Goal: Task Accomplishment & Management: Manage account settings

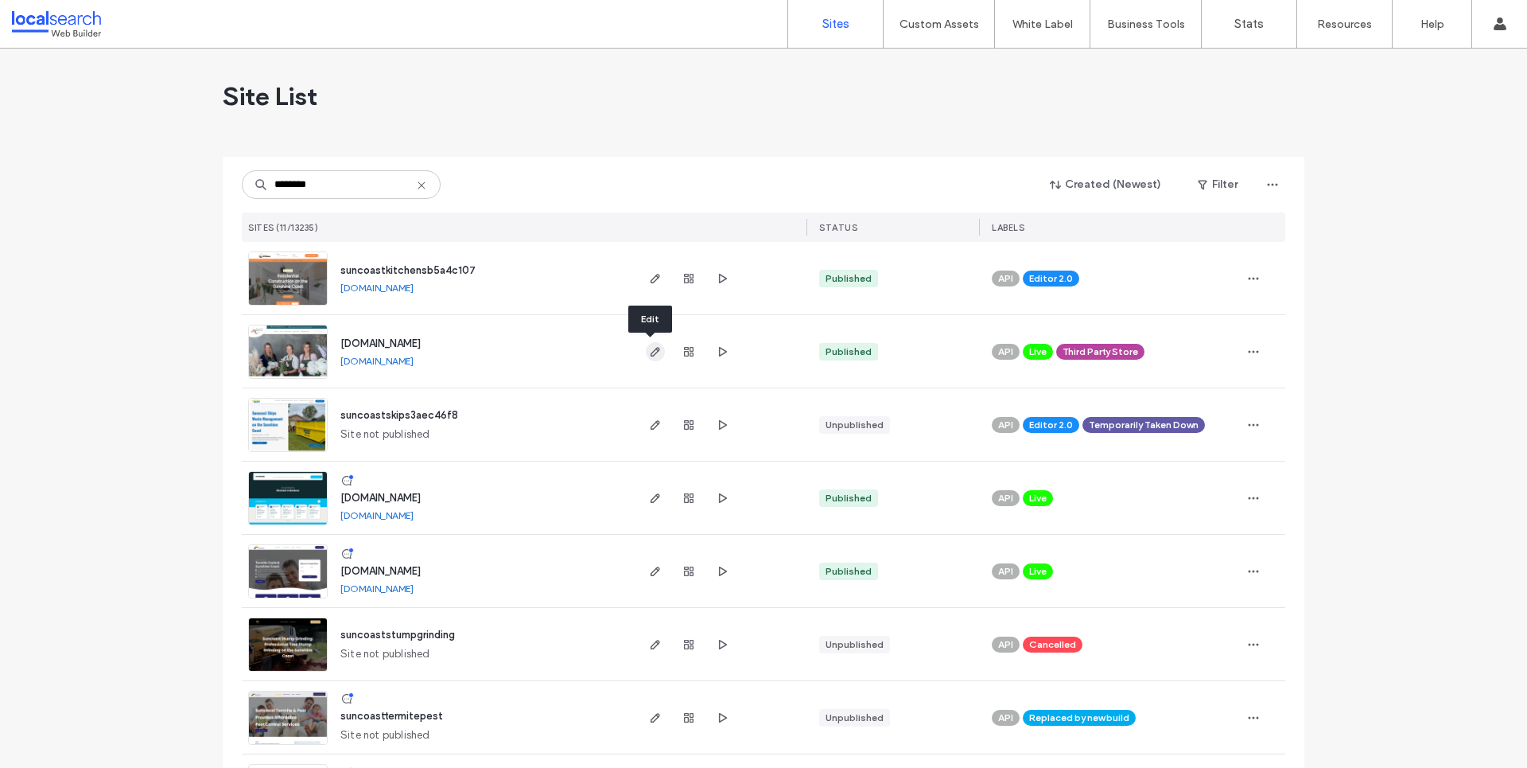
type input "********"
click at [651, 347] on icon "button" at bounding box center [655, 351] width 13 height 13
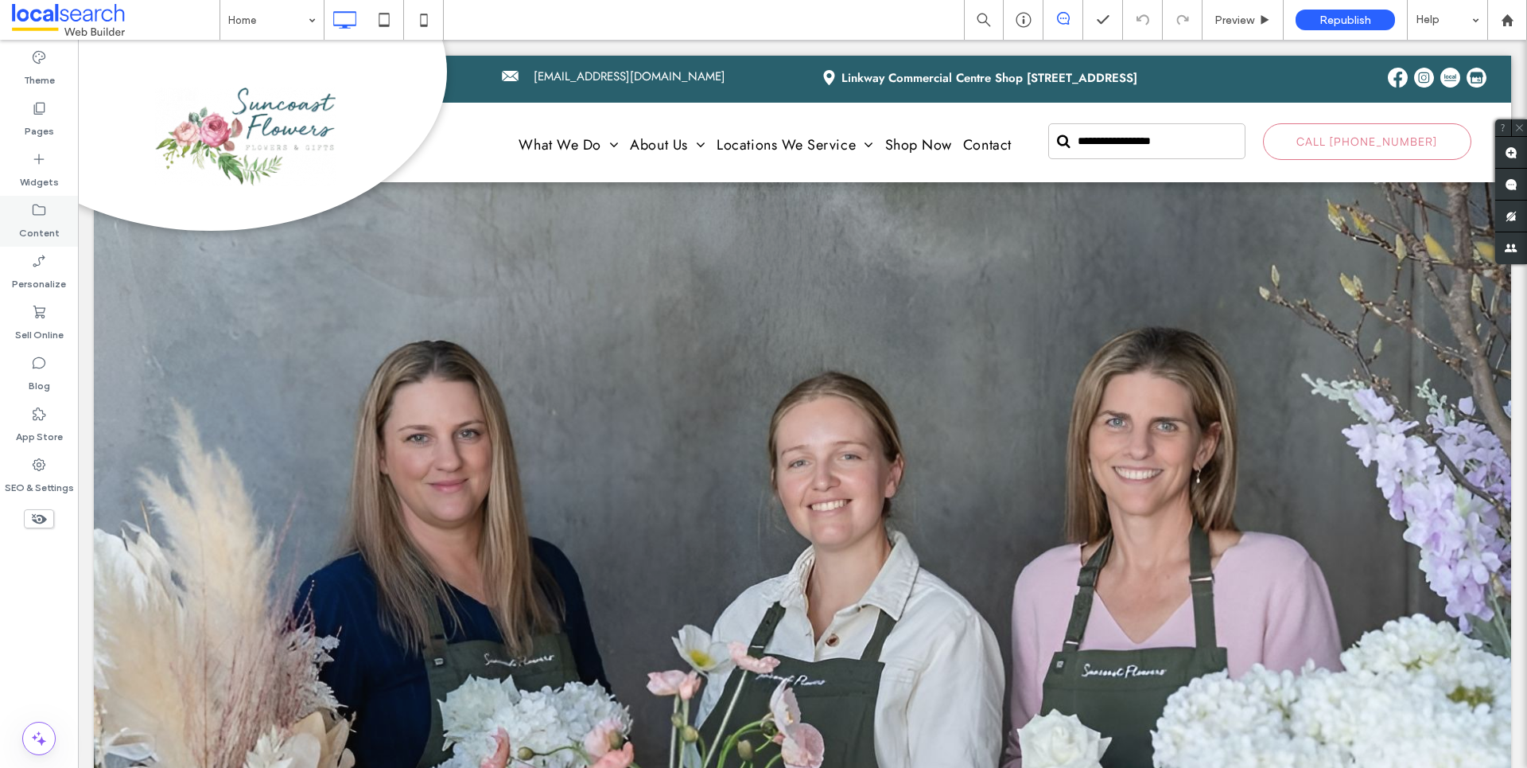
click at [43, 222] on label "Content" at bounding box center [39, 229] width 41 height 22
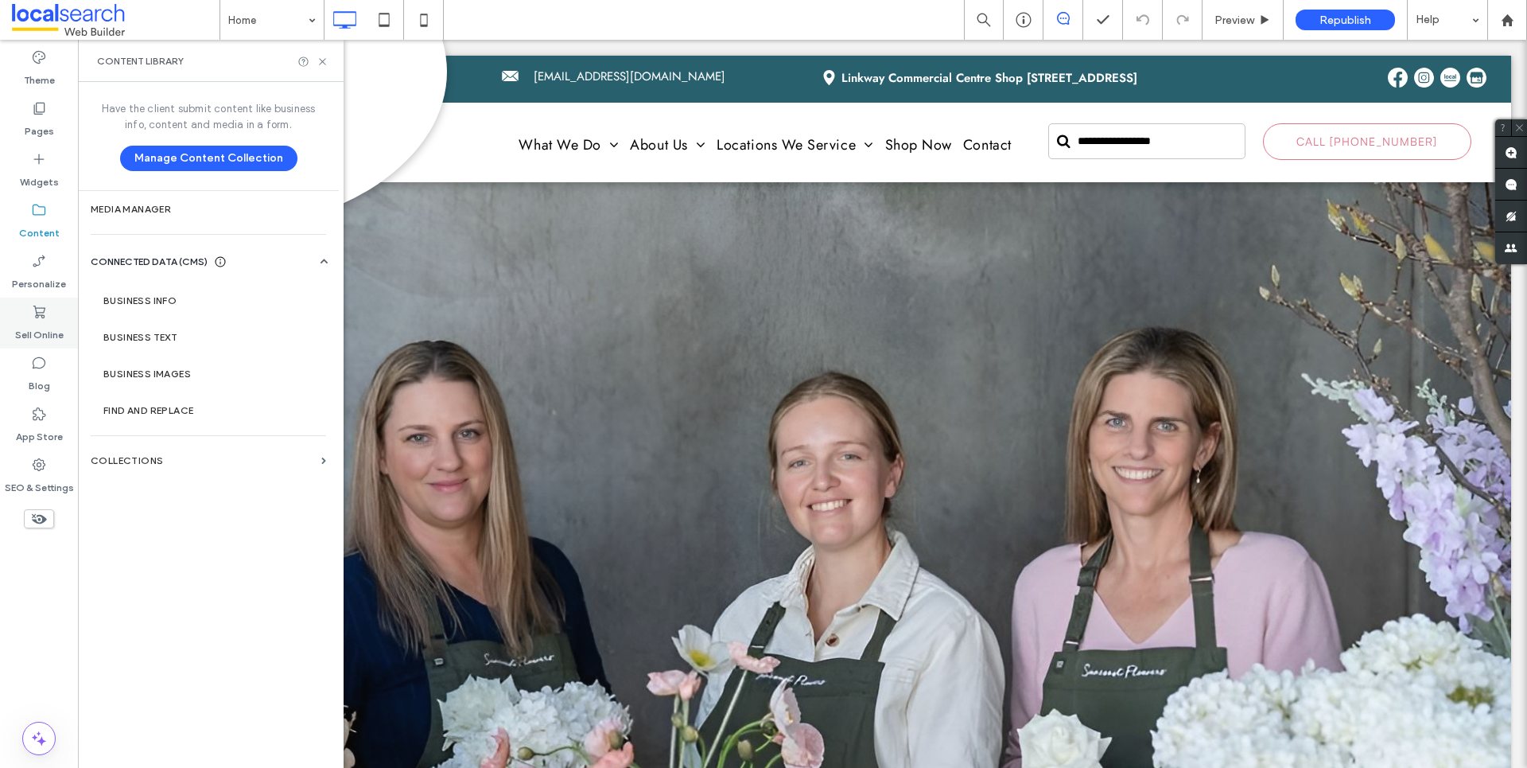
click at [49, 325] on label "Sell Online" at bounding box center [39, 331] width 49 height 22
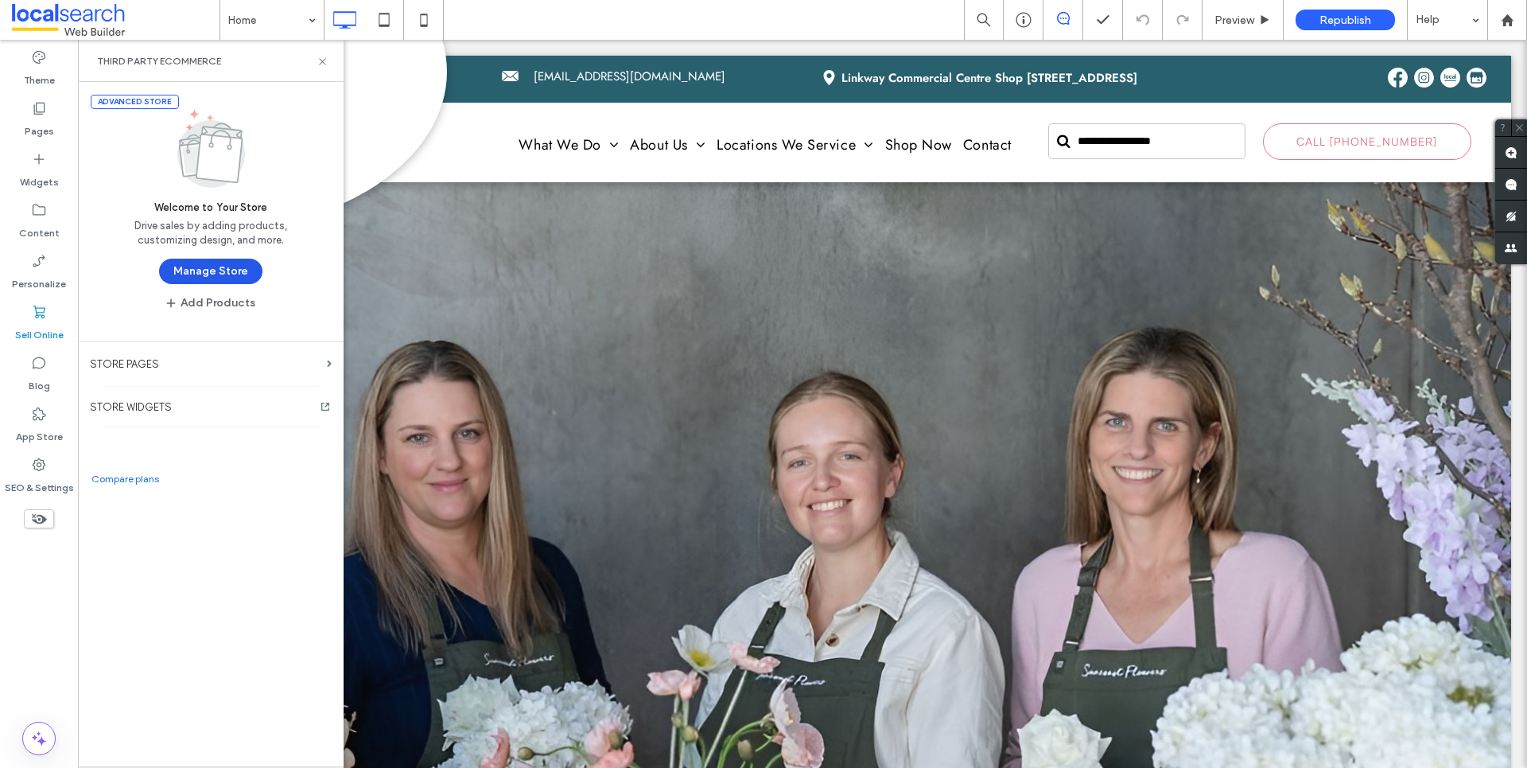
click at [193, 264] on button "Manage Store" at bounding box center [210, 270] width 103 height 25
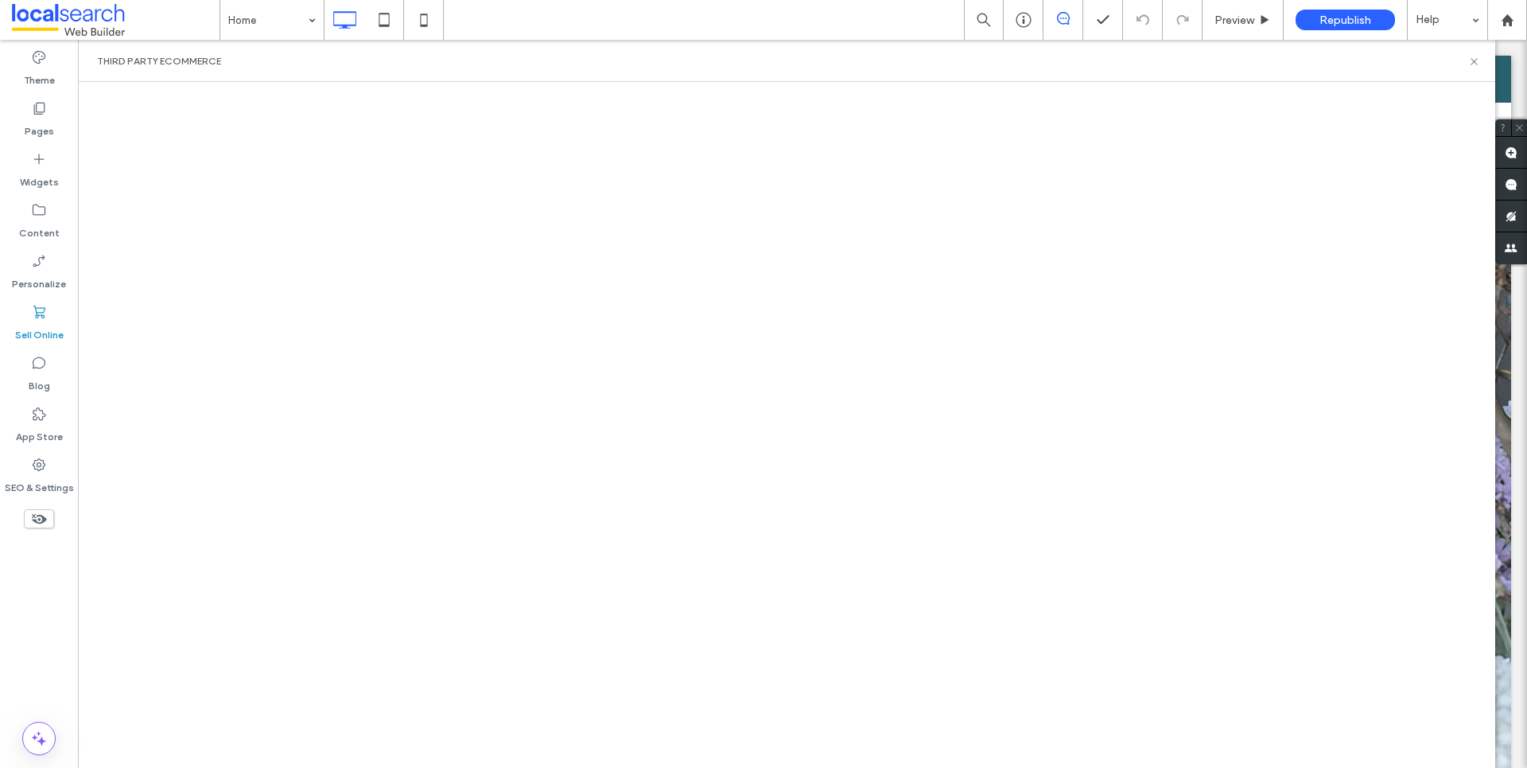
click at [638, 60] on div "Third Party eCommerce" at bounding box center [786, 61] width 1417 height 42
click at [441, 88] on div at bounding box center [786, 425] width 1417 height 686
click at [1349, 11] on div "Republish" at bounding box center [1345, 20] width 99 height 21
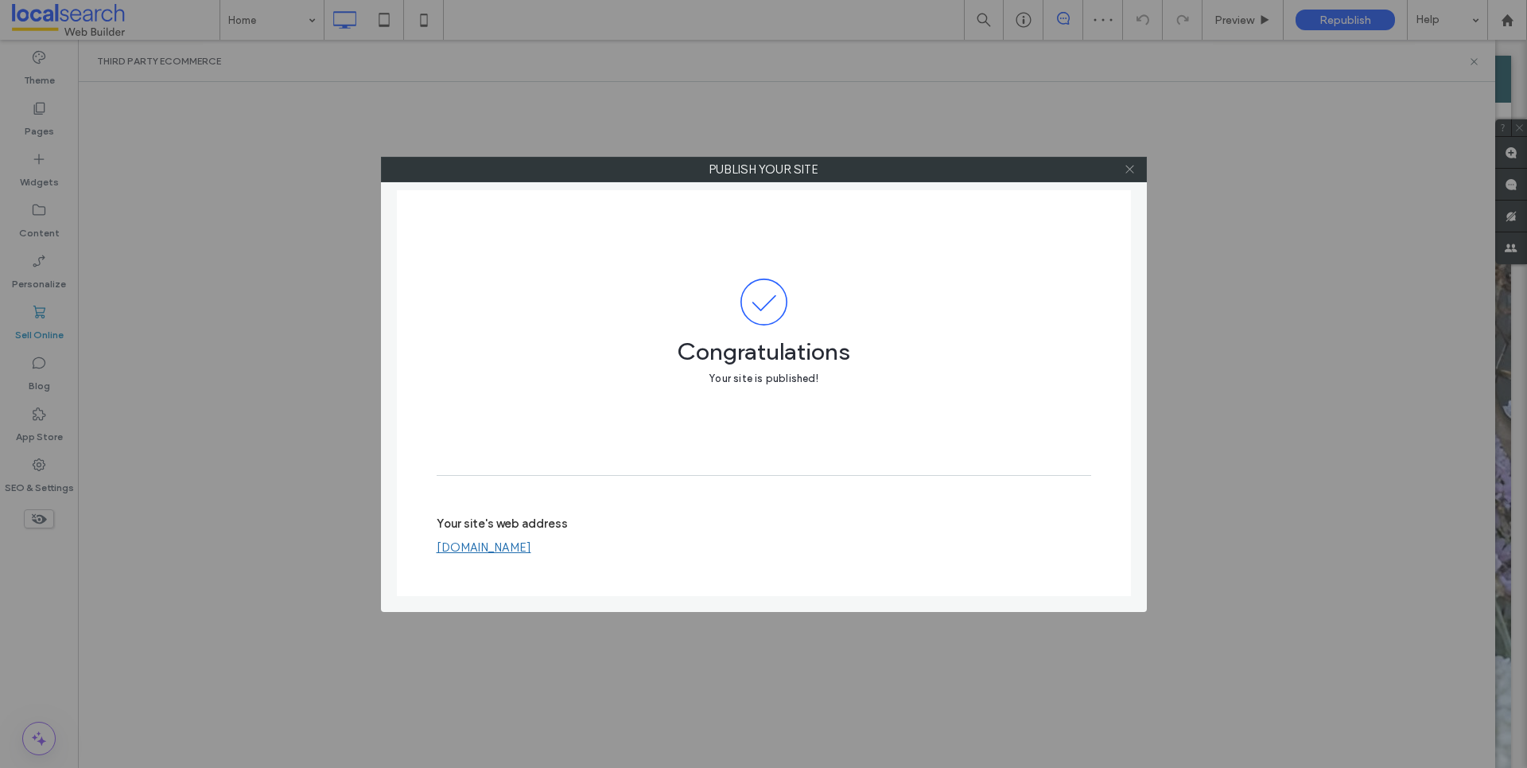
click at [1130, 166] on icon at bounding box center [1130, 169] width 12 height 12
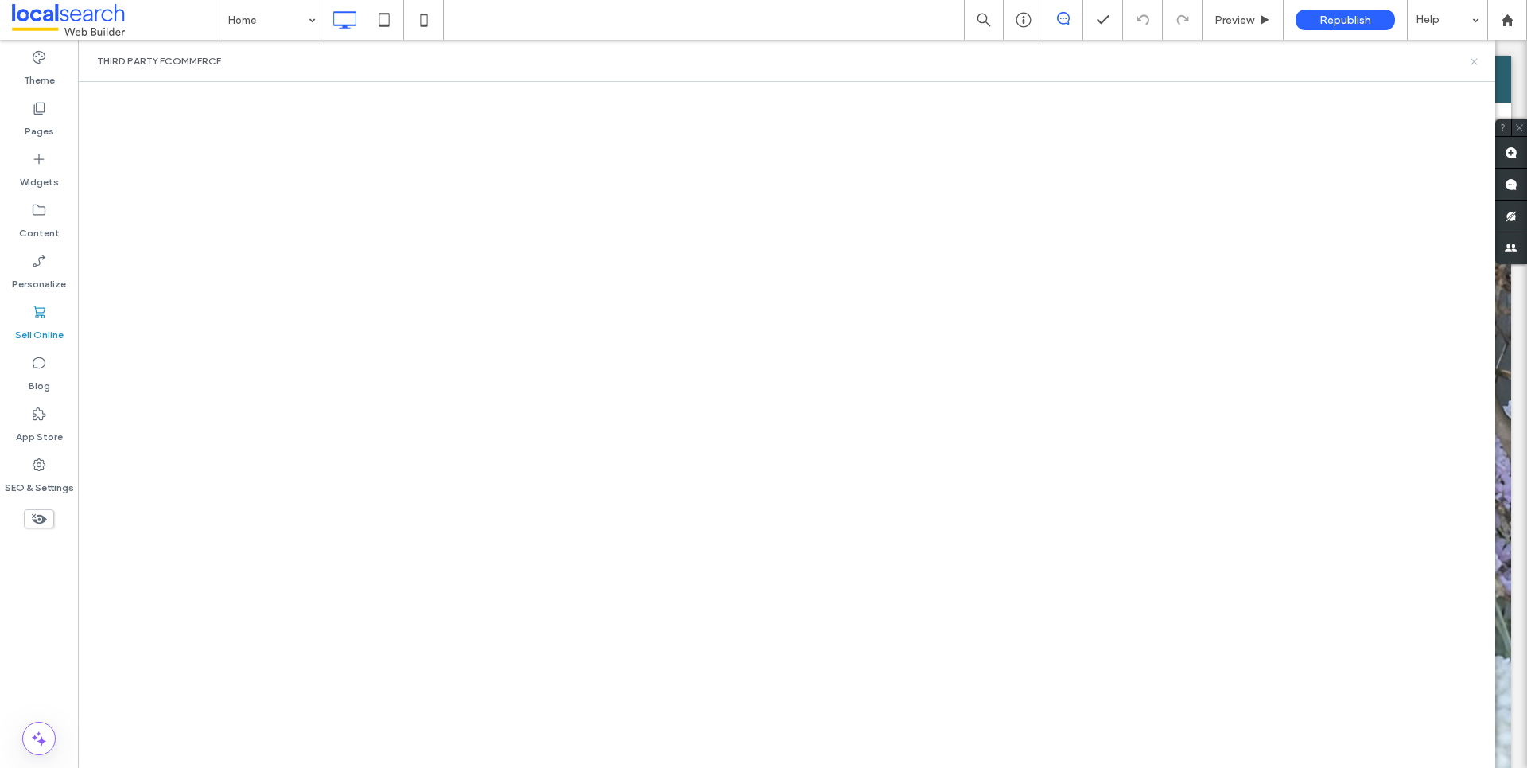
click at [1473, 56] on icon at bounding box center [1474, 62] width 12 height 12
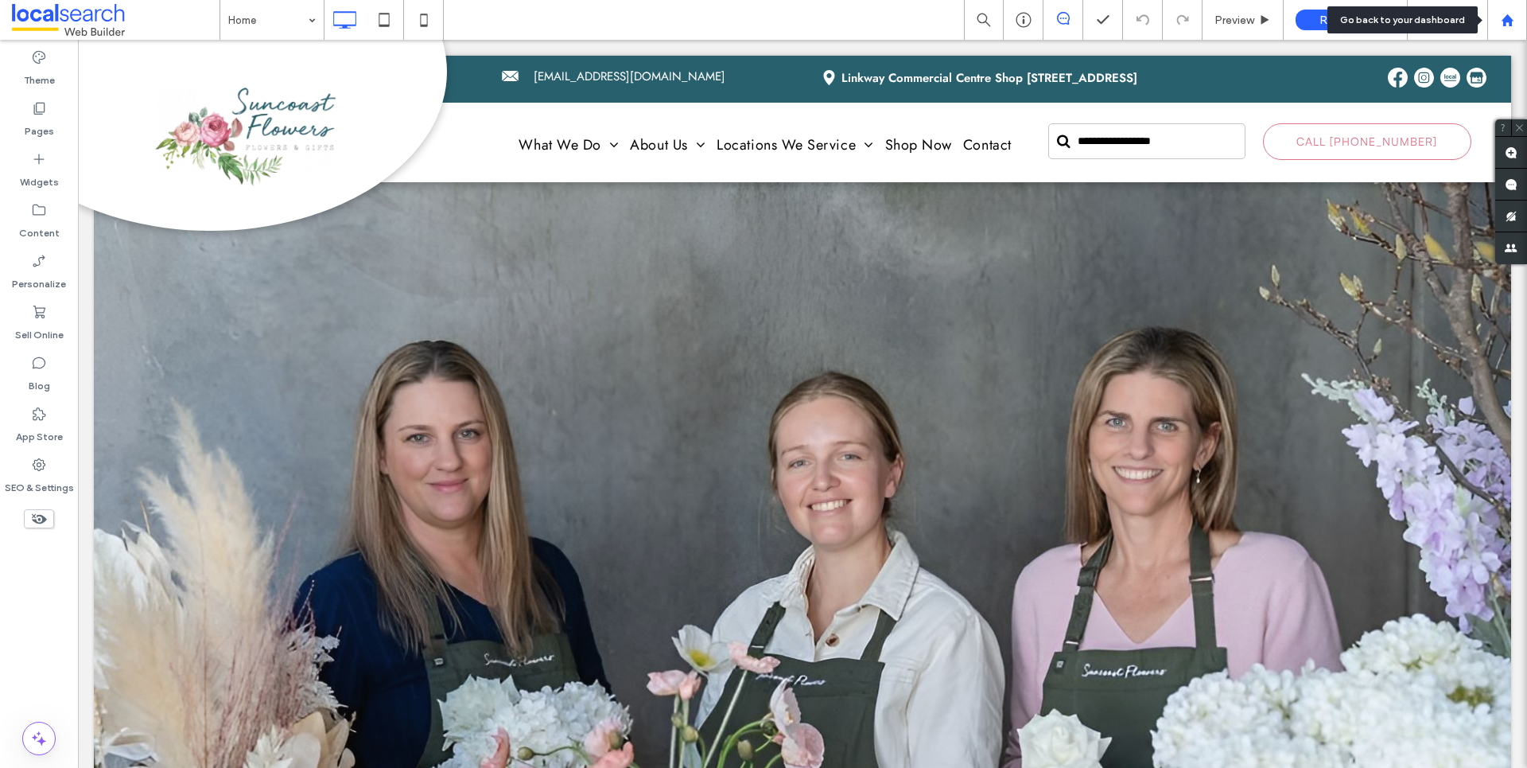
click at [1501, 19] on icon at bounding box center [1508, 21] width 14 height 14
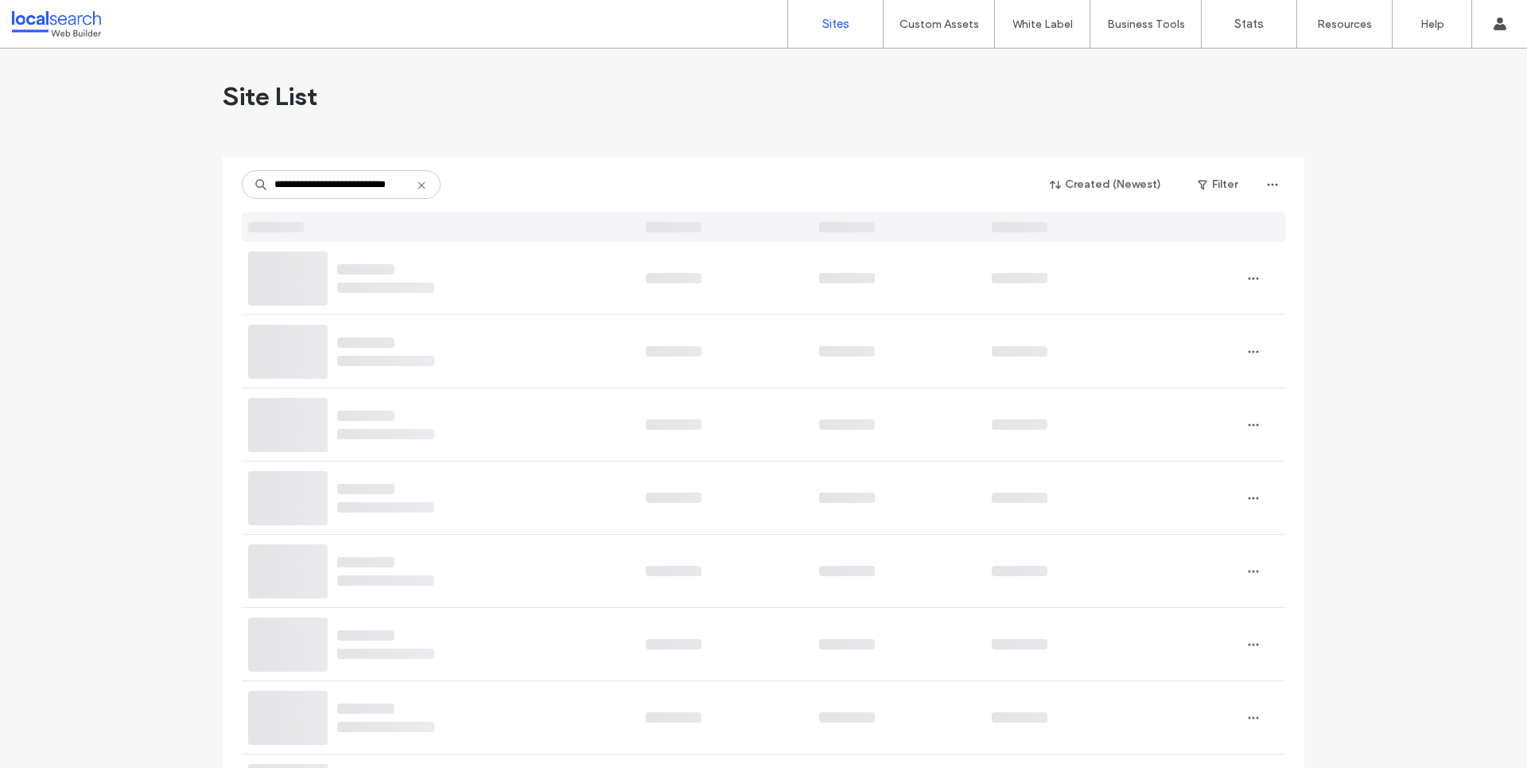
type input "**********"
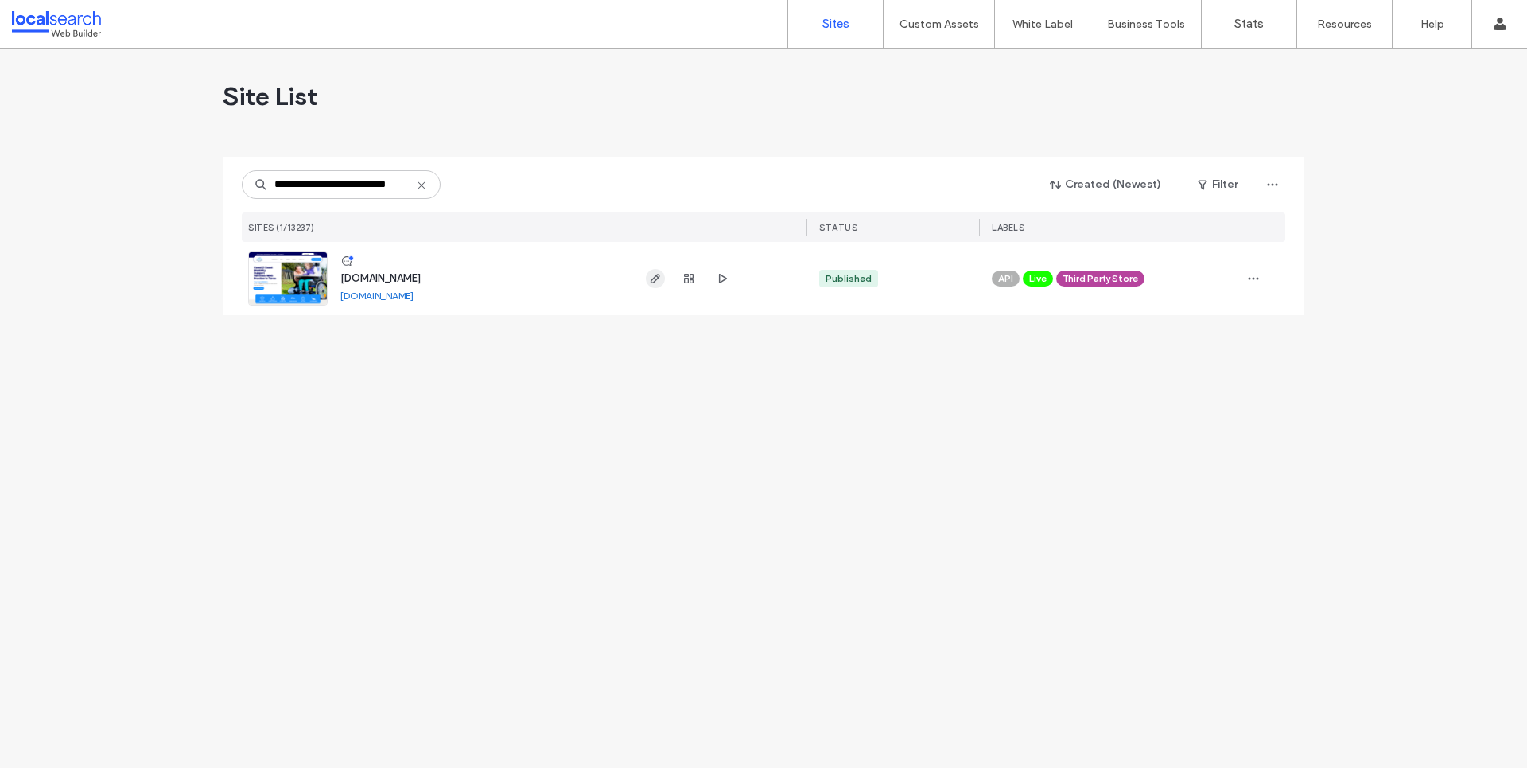
click at [654, 279] on icon "button" at bounding box center [655, 278] width 13 height 13
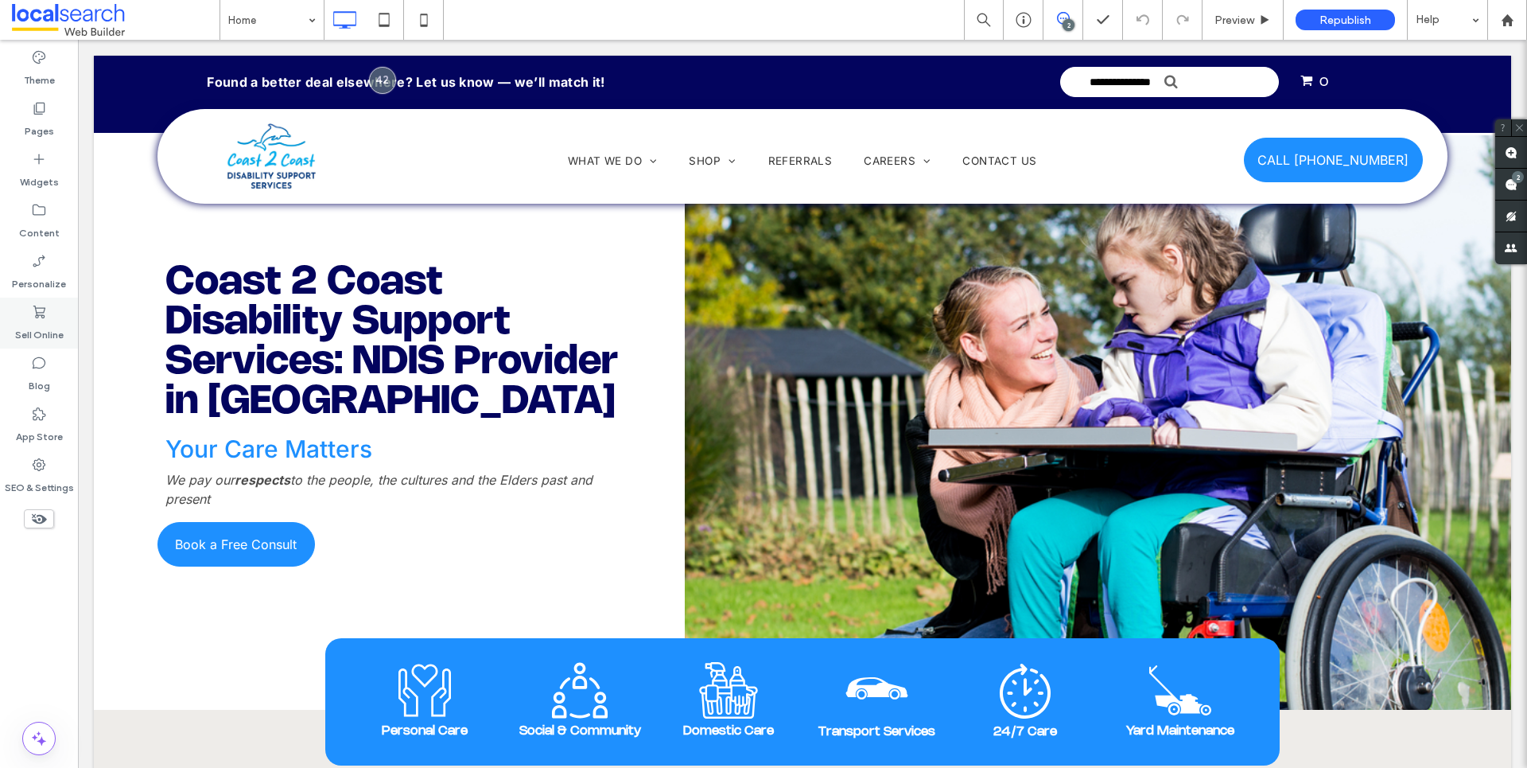
click at [37, 319] on icon at bounding box center [39, 312] width 16 height 16
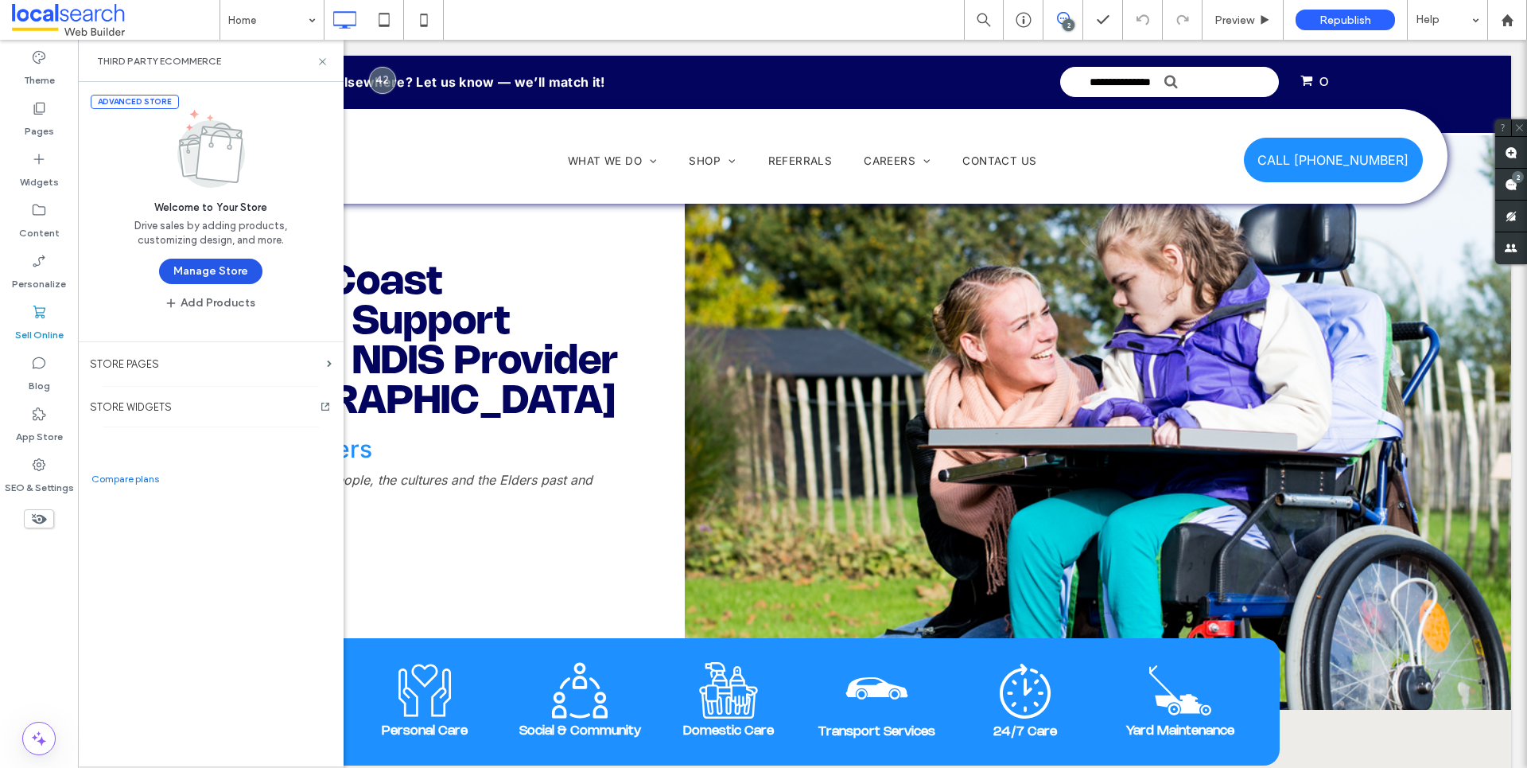
click at [209, 262] on button "Manage Store" at bounding box center [210, 270] width 103 height 25
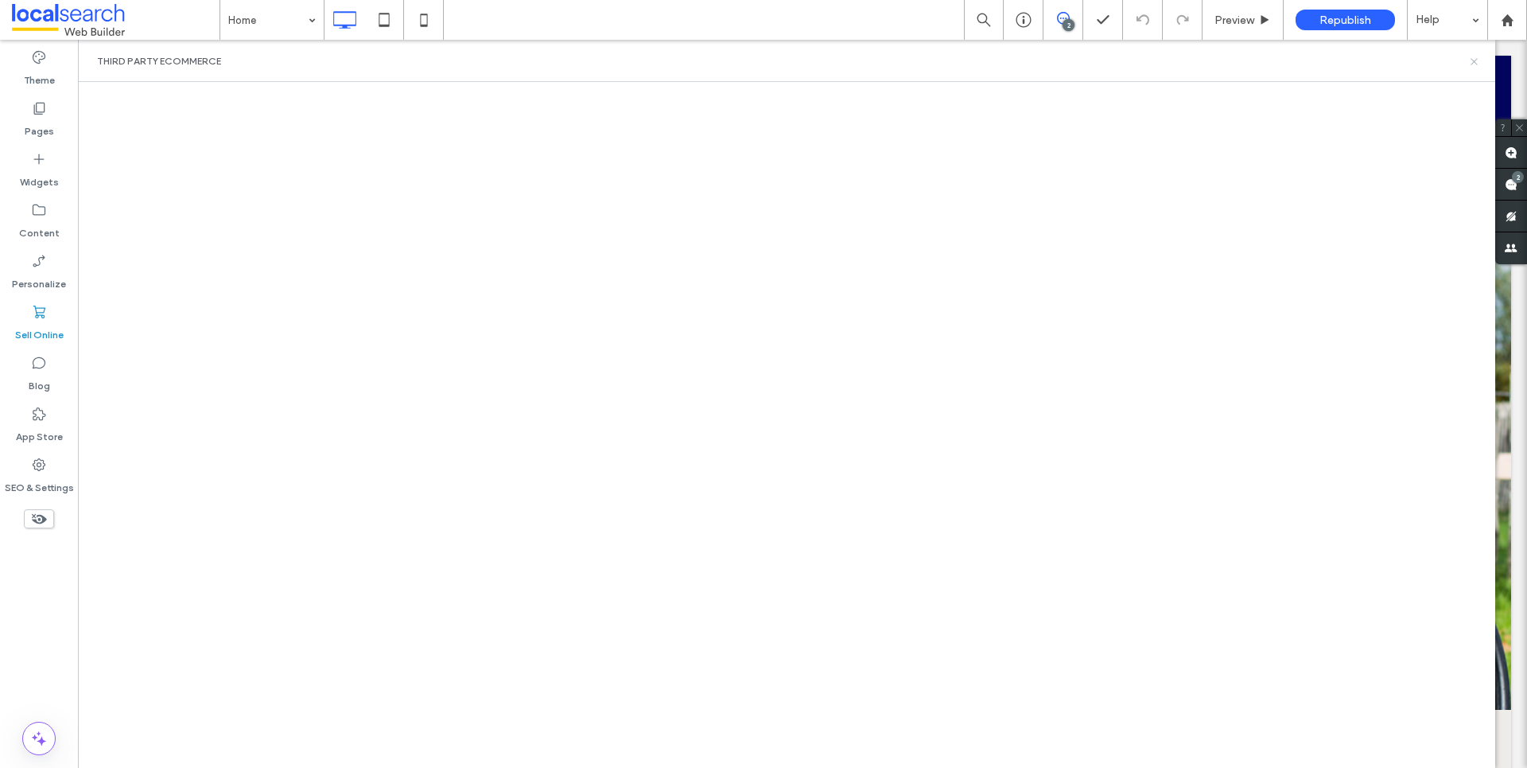
click at [1473, 65] on icon at bounding box center [1474, 62] width 12 height 12
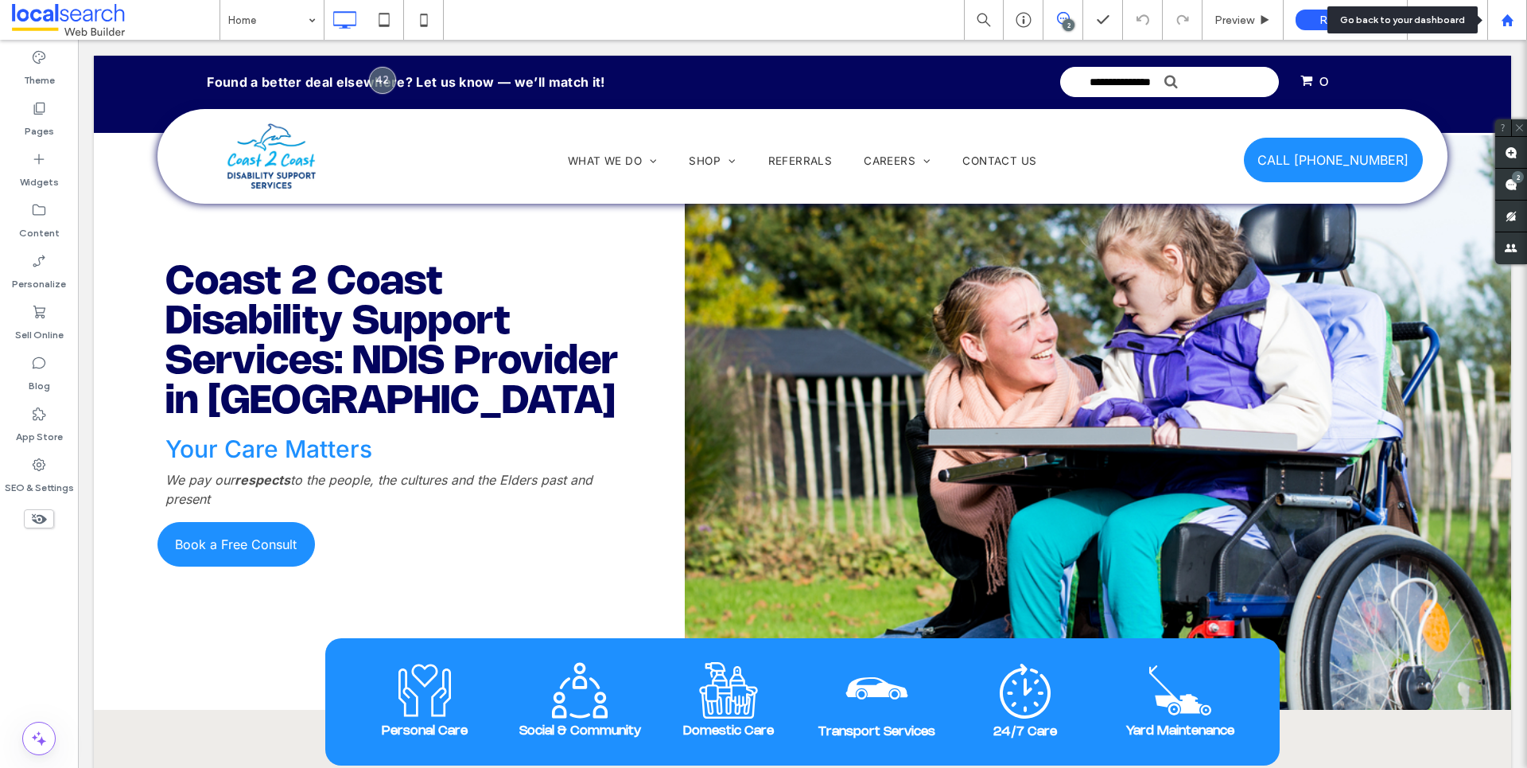
click at [1510, 17] on use at bounding box center [1507, 20] width 12 height 12
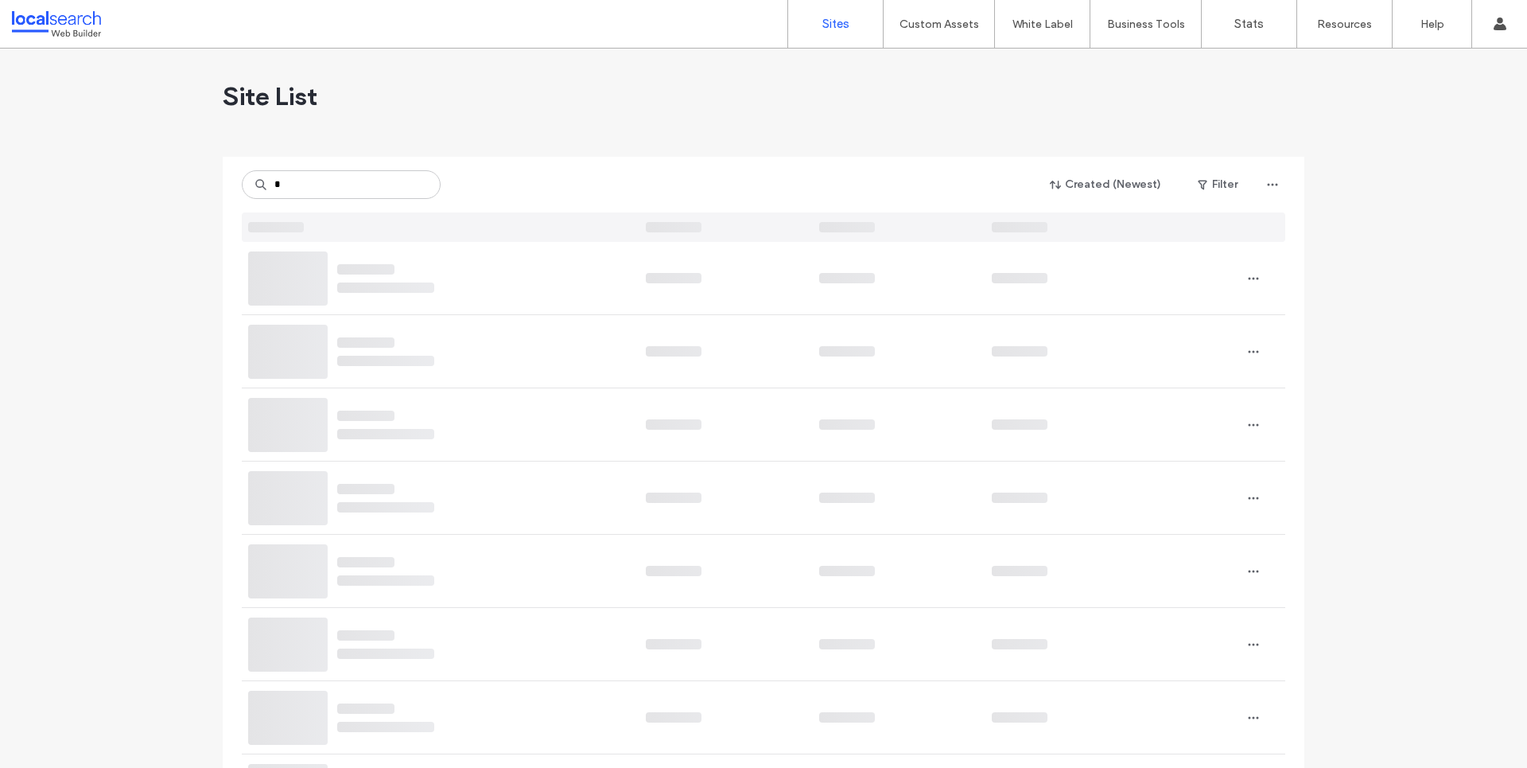
type input "*"
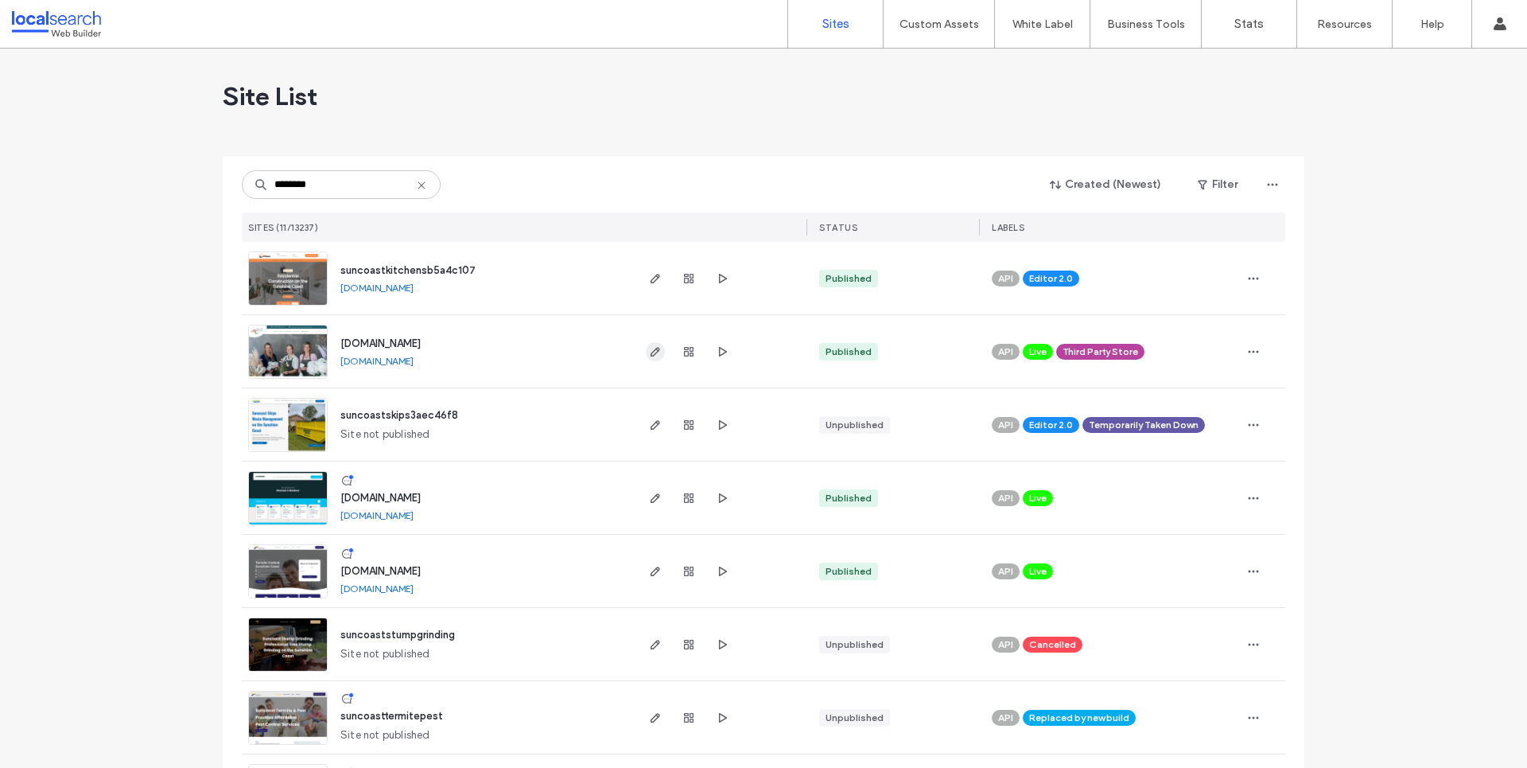
type input "********"
click at [651, 352] on use "button" at bounding box center [656, 352] width 10 height 10
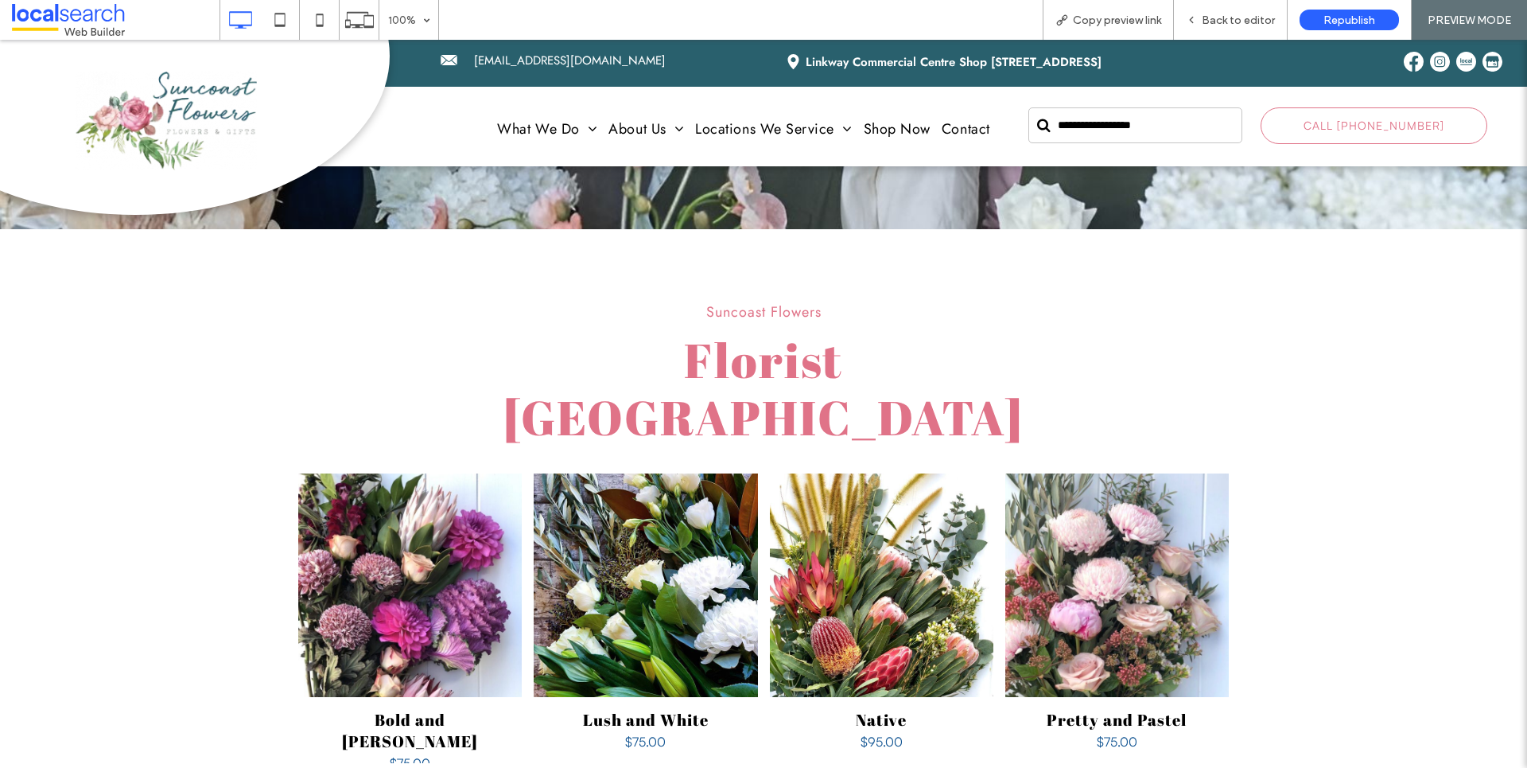
scroll to position [557, 0]
click at [878, 501] on link at bounding box center [882, 584] width 224 height 224
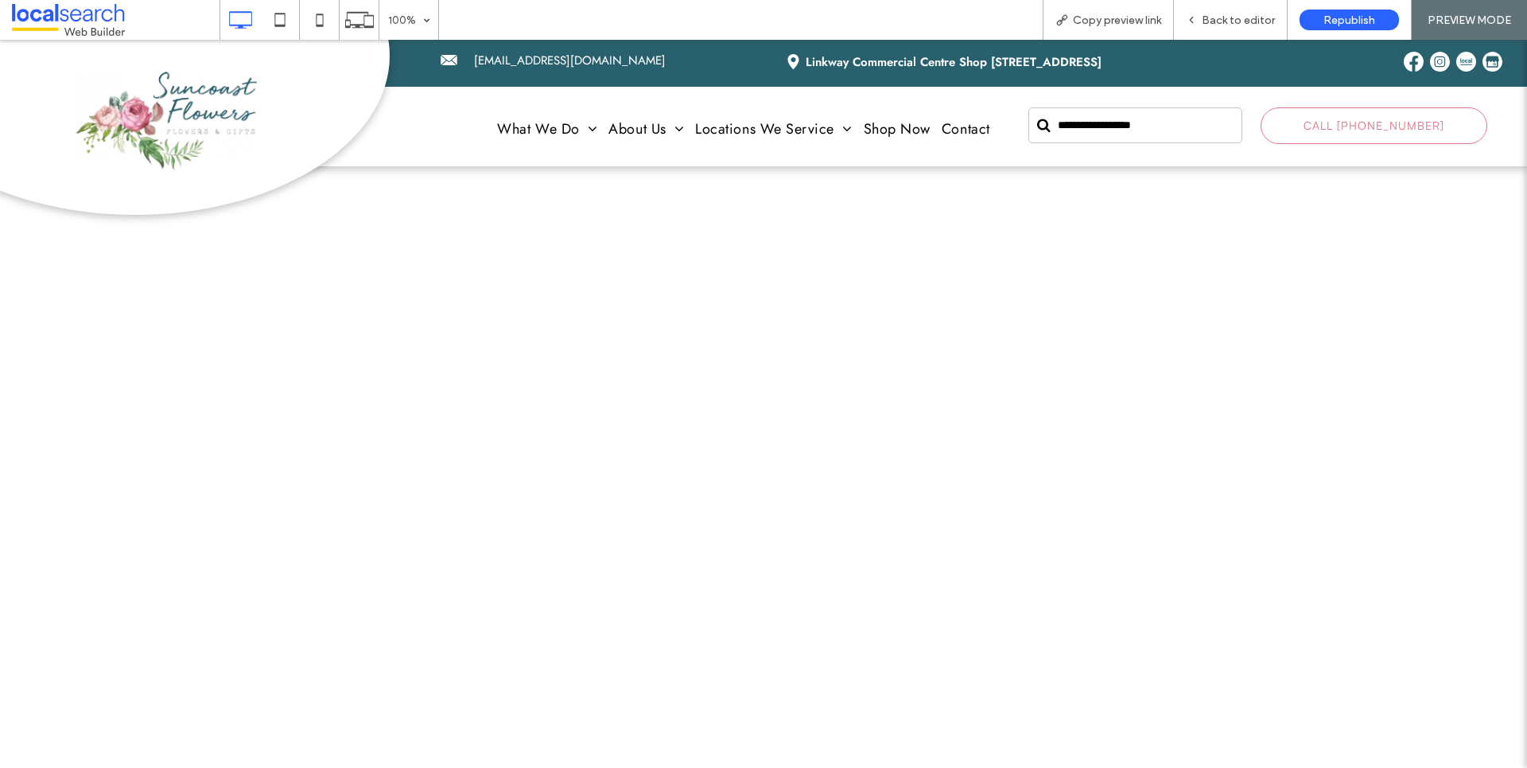
scroll to position [159, 0]
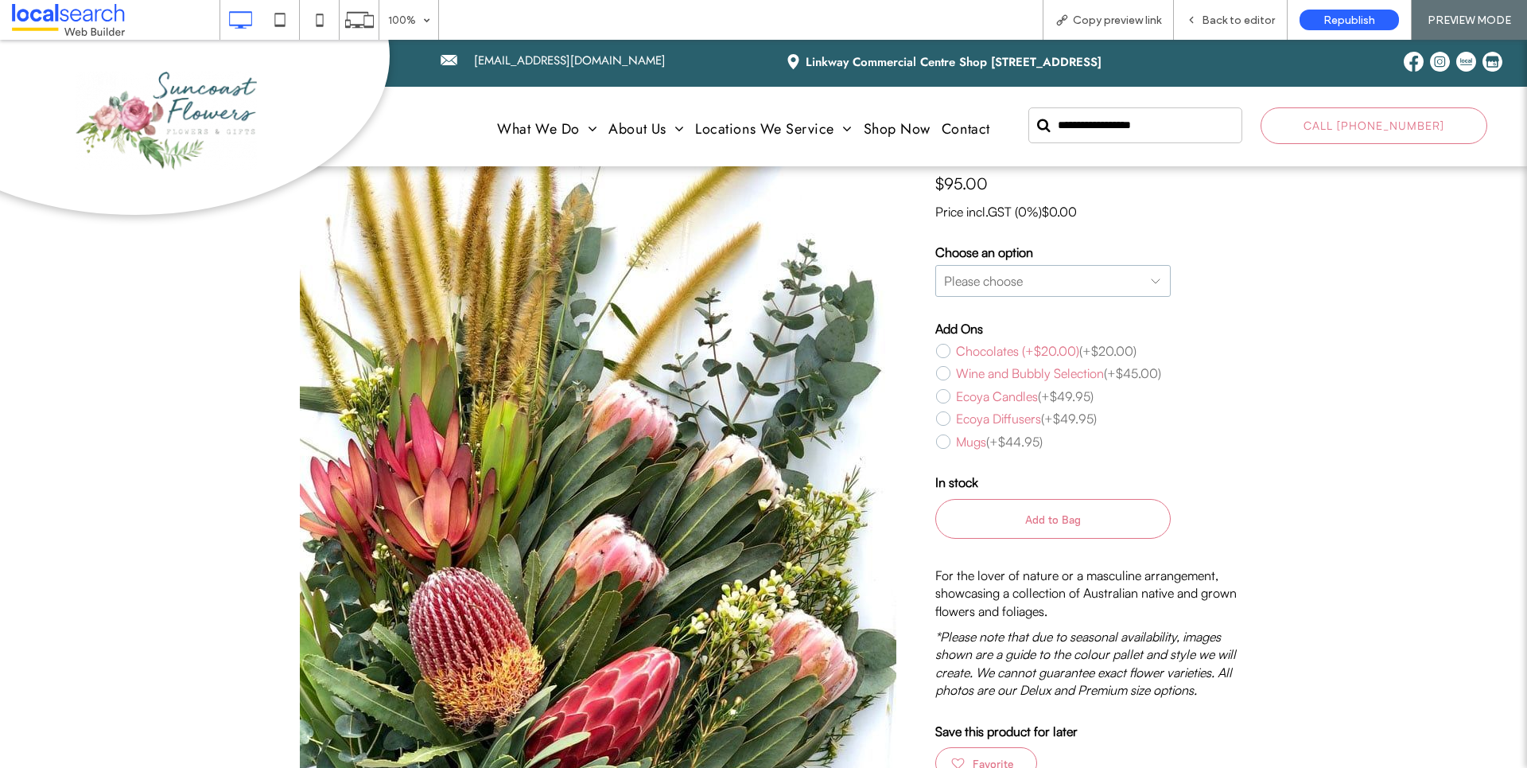
click at [978, 278] on select "**********" at bounding box center [1052, 281] width 235 height 32
click at [1318, 422] on div "**********" at bounding box center [763, 575] width 1527 height 1136
click div "Wine and Bubbly Selection"
click at [1233, 20] on span "Back to editor" at bounding box center [1238, 21] width 73 height 14
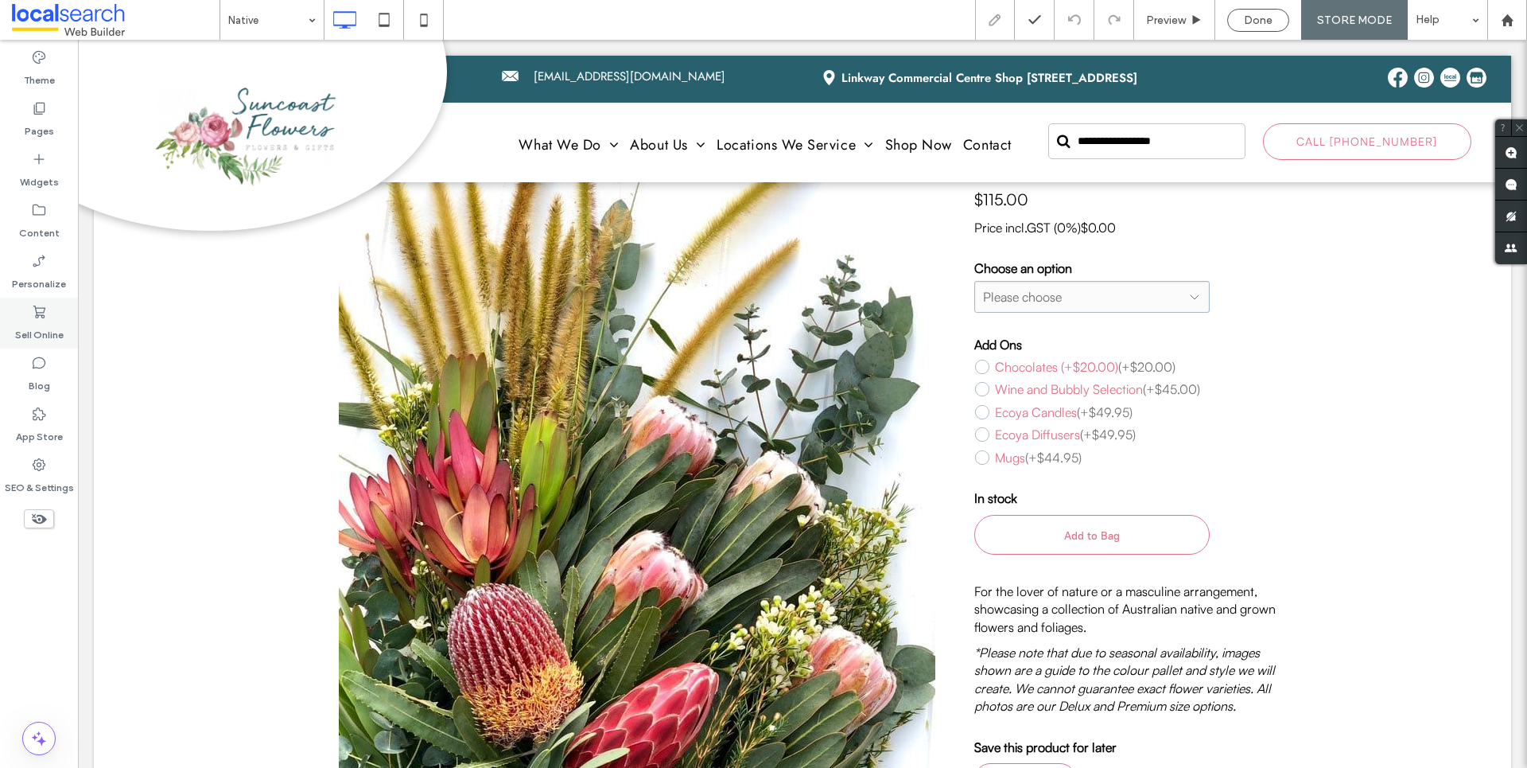
click at [37, 328] on label "Sell Online" at bounding box center [39, 331] width 49 height 22
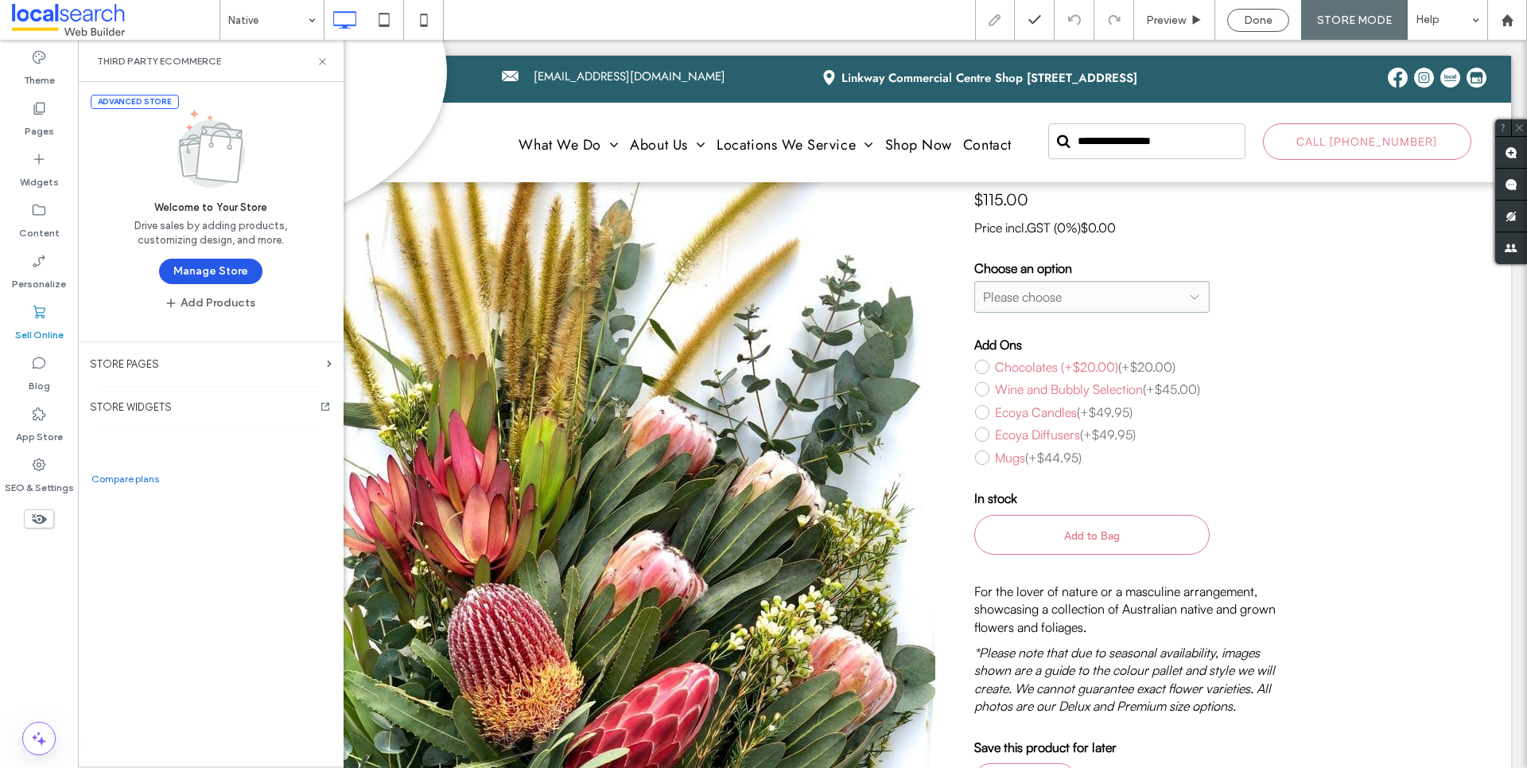
click at [220, 280] on button "Manage Store" at bounding box center [210, 270] width 103 height 25
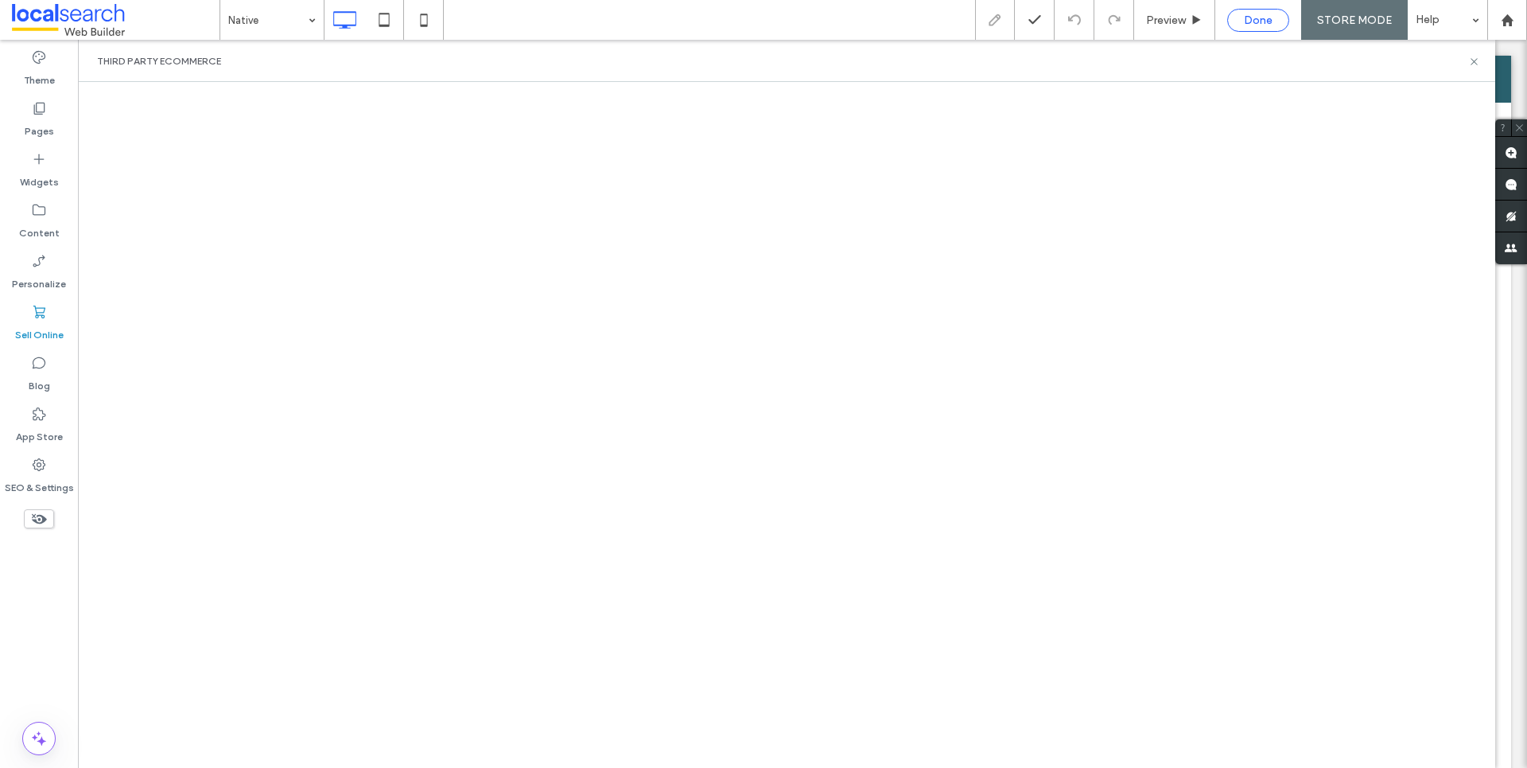
click at [1259, 15] on span "Done" at bounding box center [1258, 21] width 29 height 14
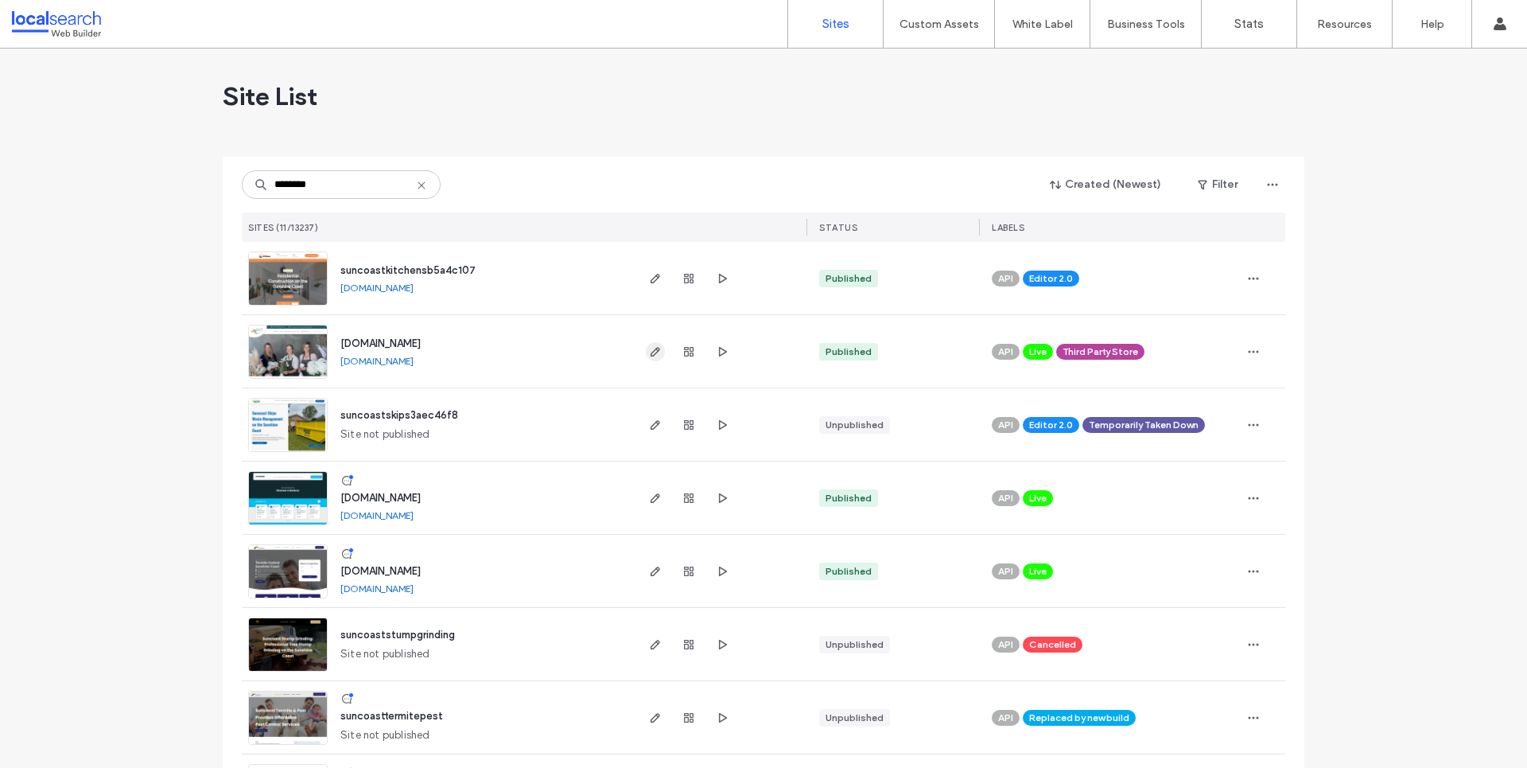
type input "********"
click at [651, 352] on icon "button" at bounding box center [655, 351] width 13 height 13
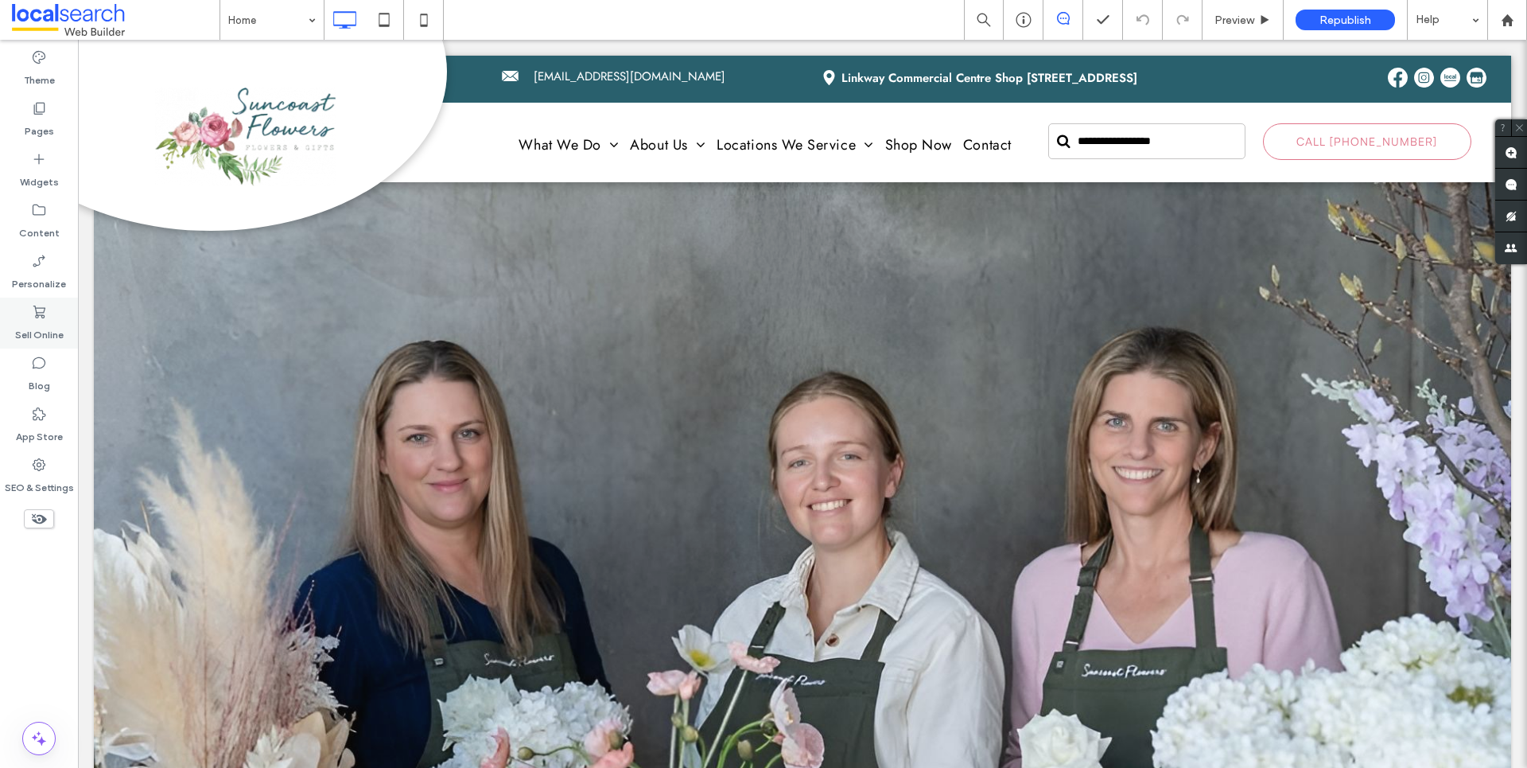
click at [56, 332] on label "Sell Online" at bounding box center [39, 331] width 49 height 22
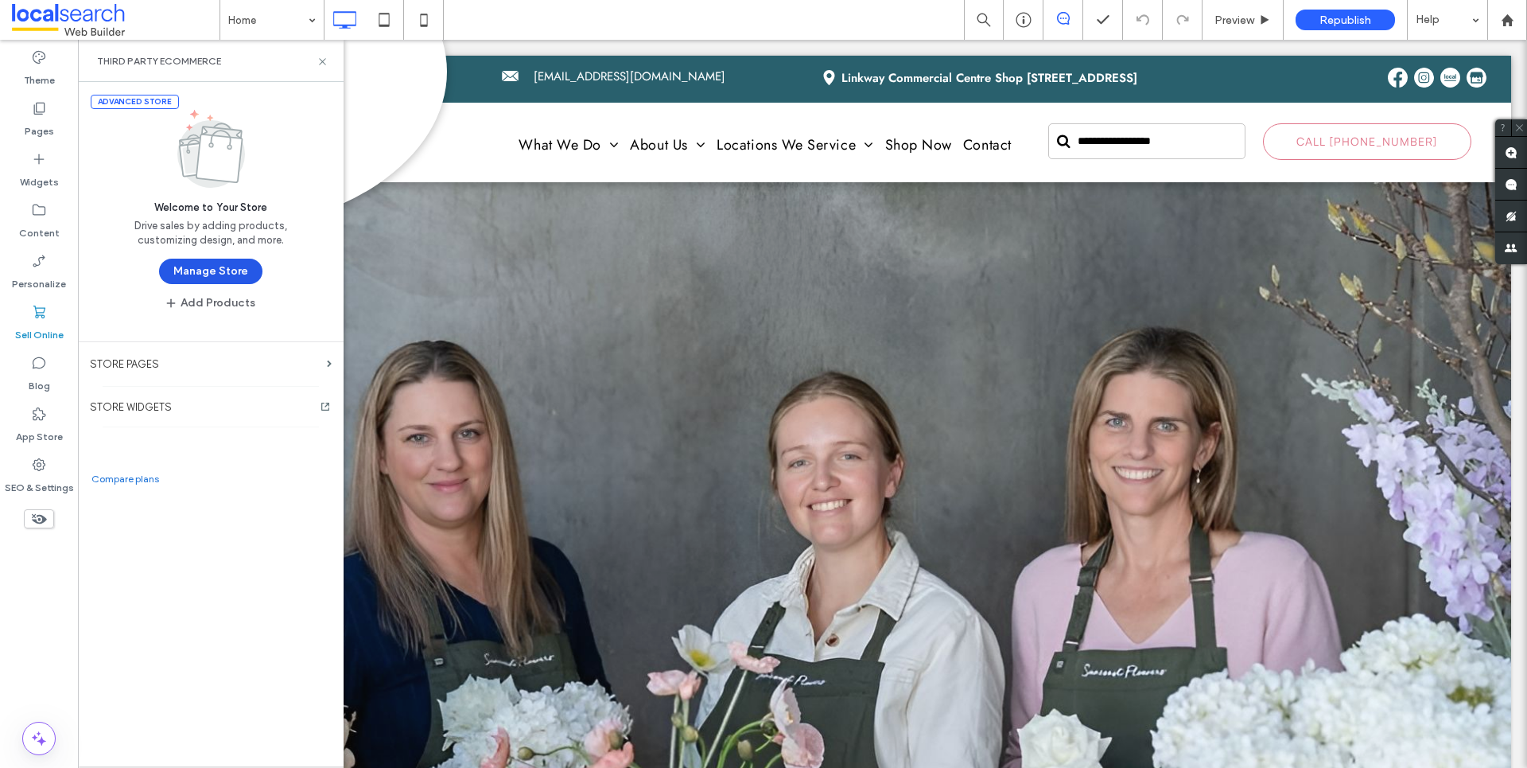
click at [205, 269] on button "Manage Store" at bounding box center [210, 270] width 103 height 25
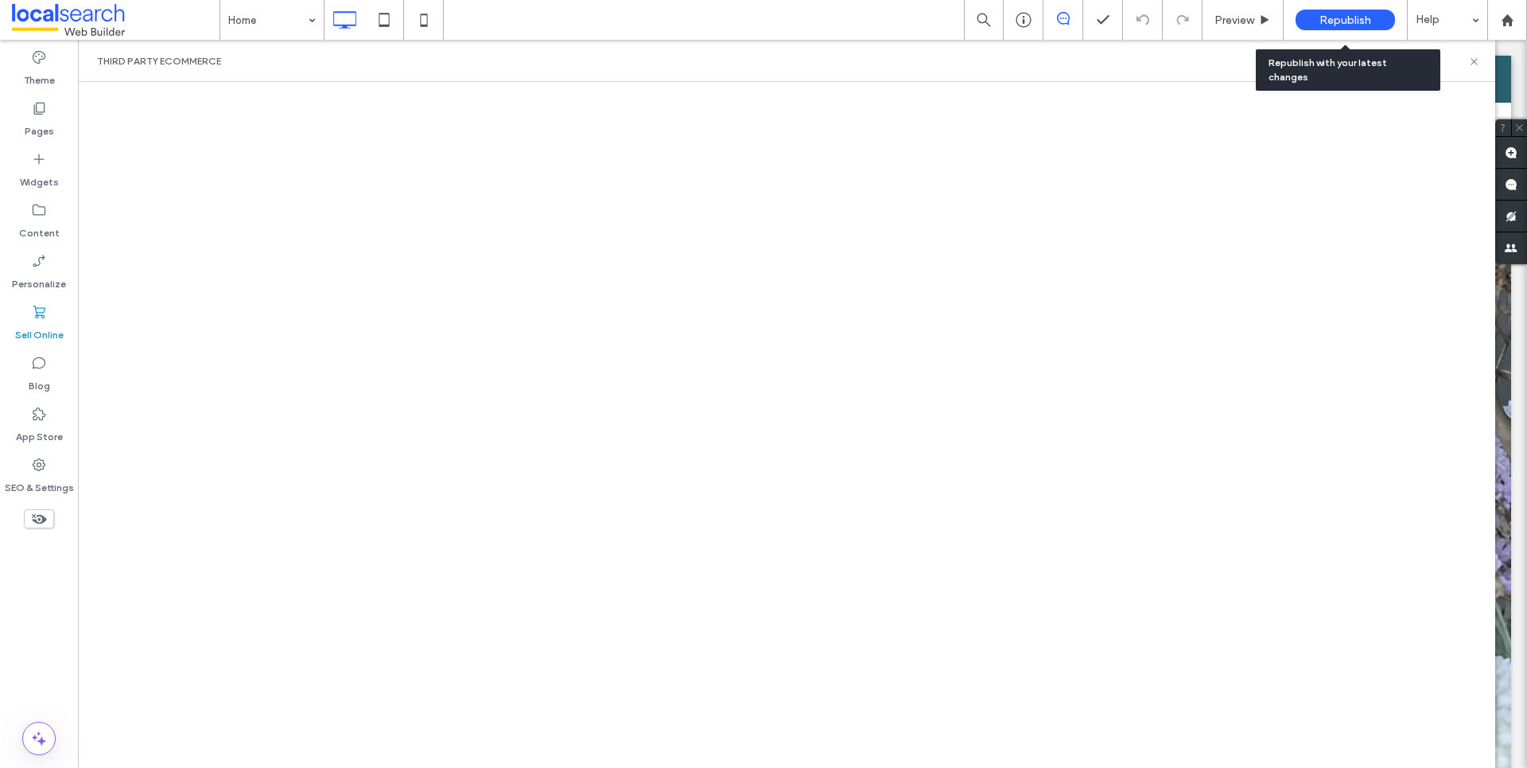
click at [1343, 16] on span "Republish" at bounding box center [1346, 21] width 52 height 14
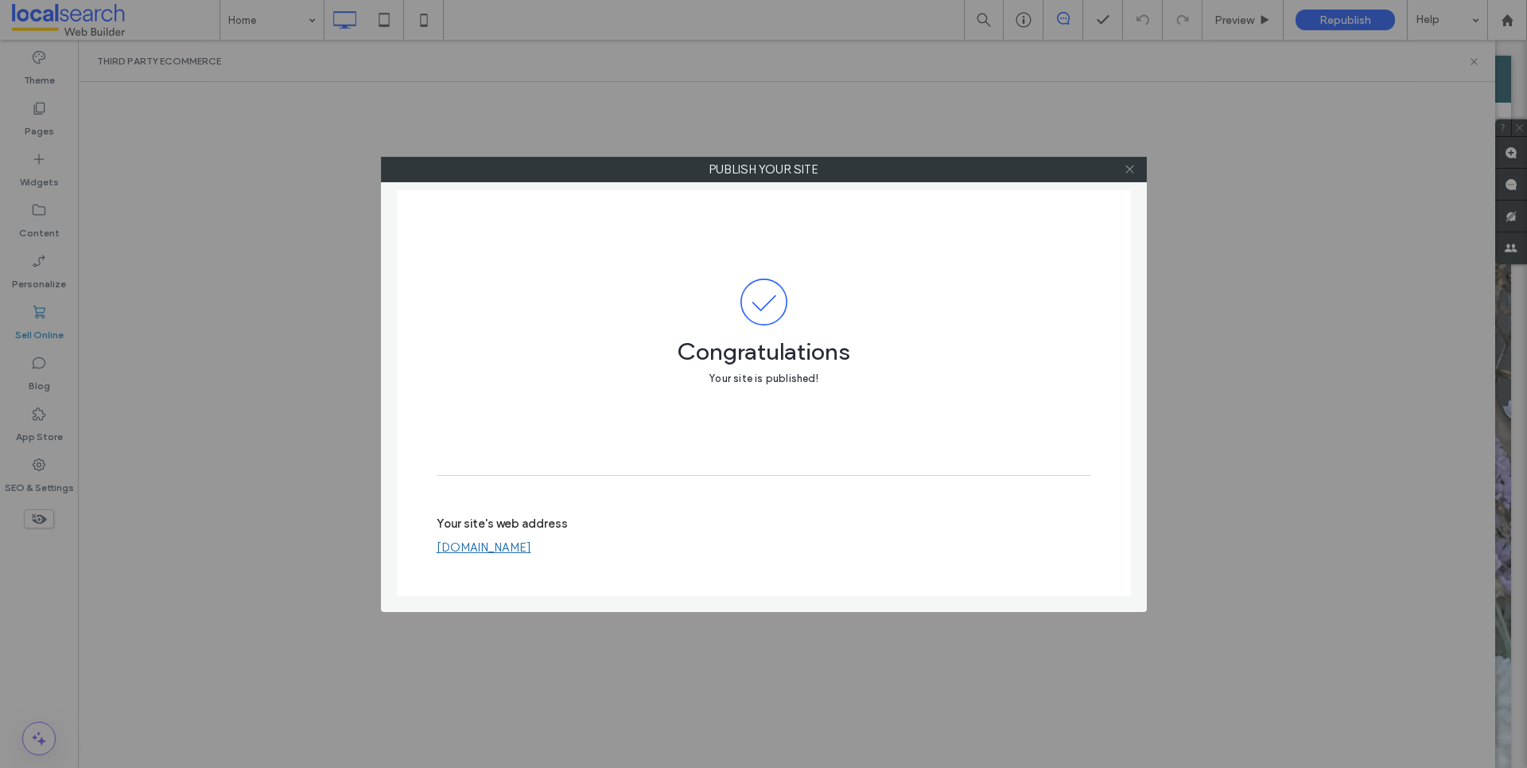
click at [1129, 166] on icon at bounding box center [1130, 169] width 12 height 12
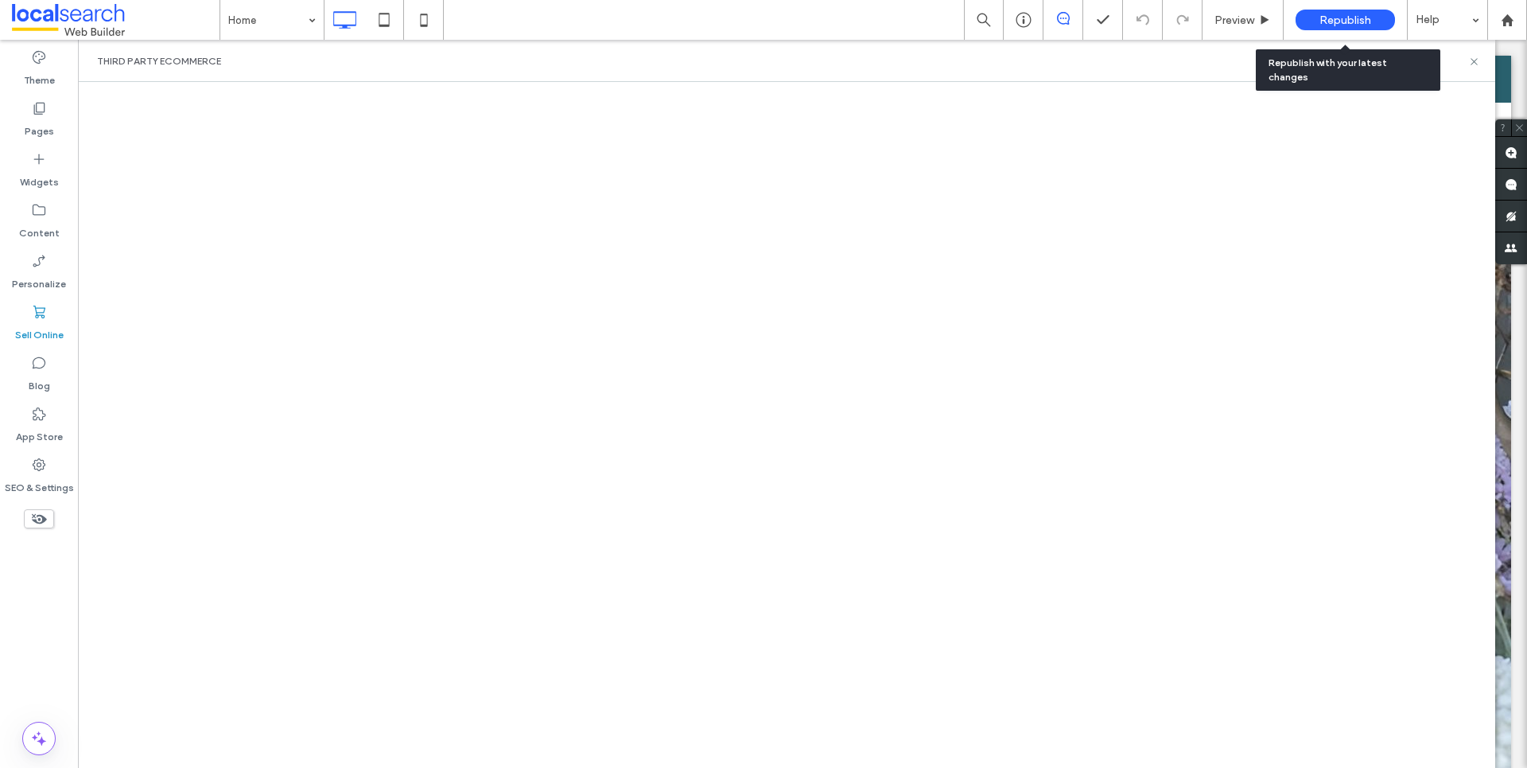
click at [1339, 14] on span "Republish" at bounding box center [1346, 21] width 52 height 14
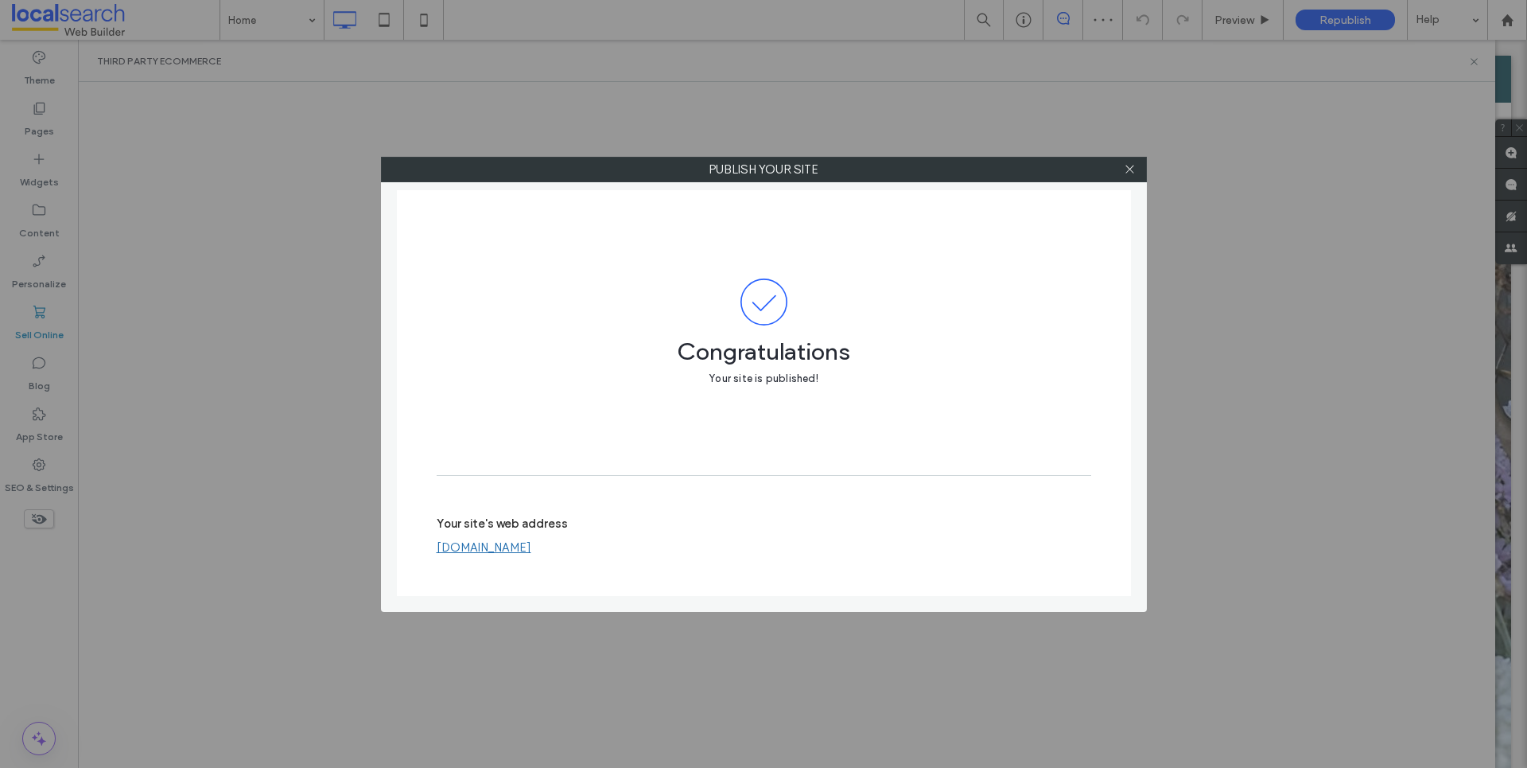
click at [531, 542] on link "[DOMAIN_NAME]" at bounding box center [484, 547] width 95 height 14
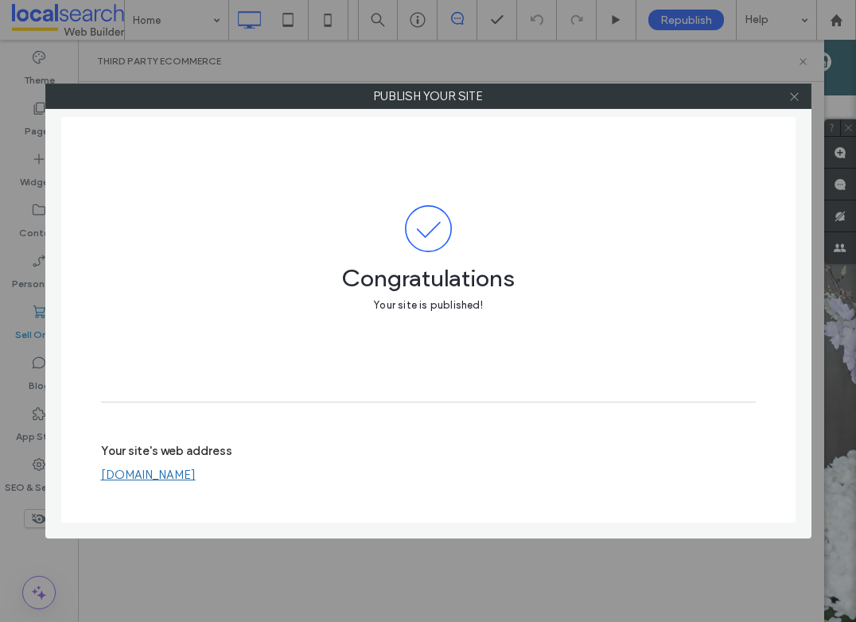
click at [790, 94] on icon at bounding box center [794, 97] width 12 height 12
